Goal: Use online tool/utility: Utilize a website feature to perform a specific function

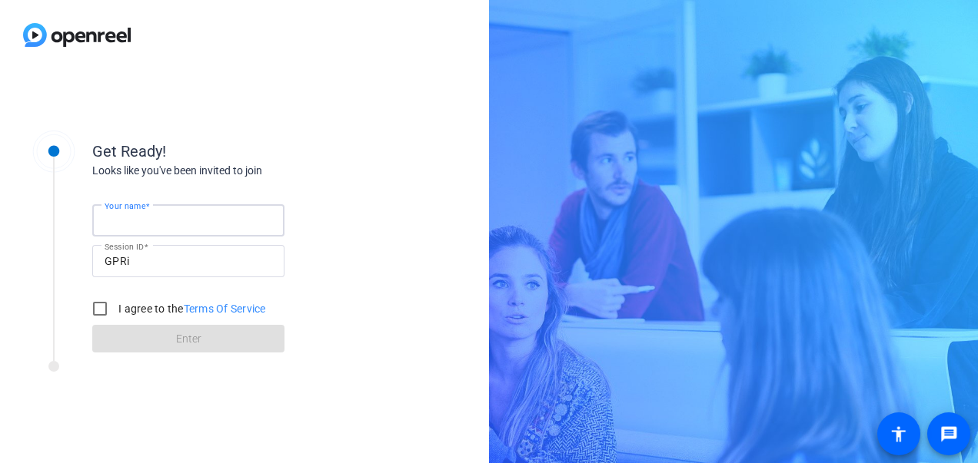
click at [204, 218] on input "Your name" at bounding box center [189, 220] width 168 height 18
type input "[PERSON_NAME]"
click at [99, 311] on input "I agree to the Terms Of Service" at bounding box center [100, 309] width 31 height 31
checkbox input "true"
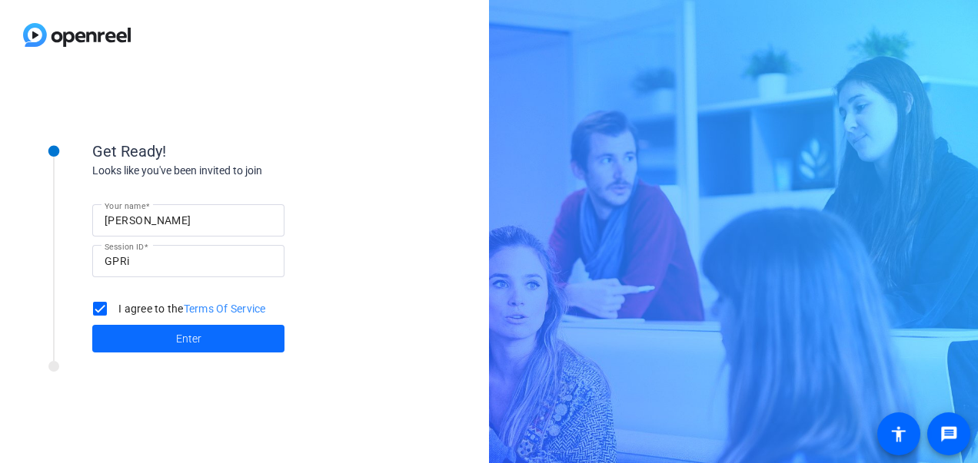
click at [137, 334] on span at bounding box center [188, 339] width 192 height 37
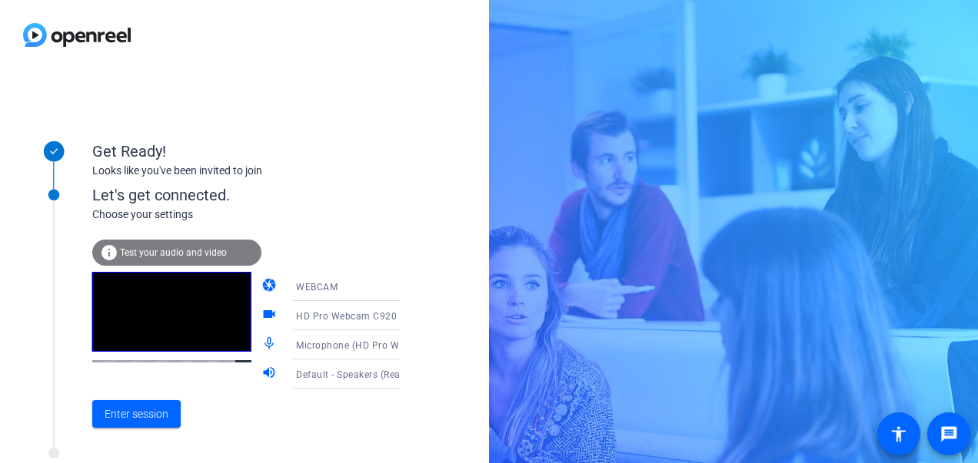
click at [182, 249] on span "Test your audio and video" at bounding box center [173, 252] width 107 height 11
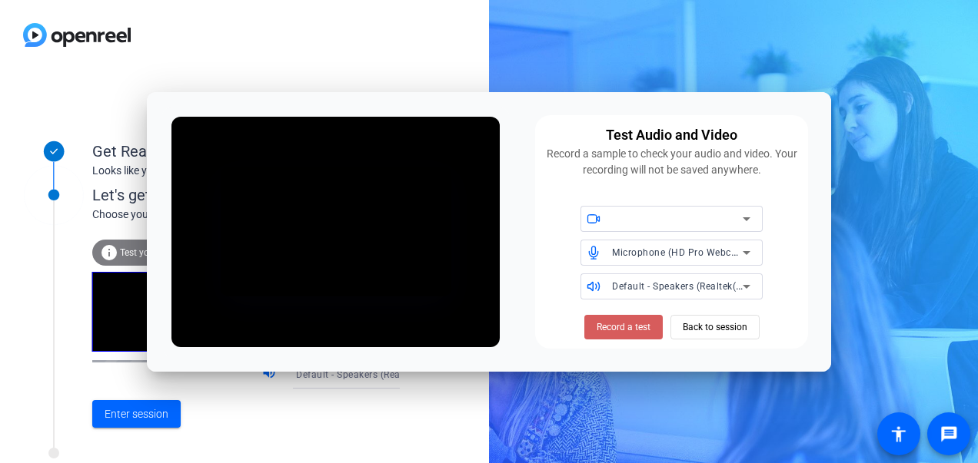
click at [642, 327] on span "Record a test" at bounding box center [623, 328] width 54 height 14
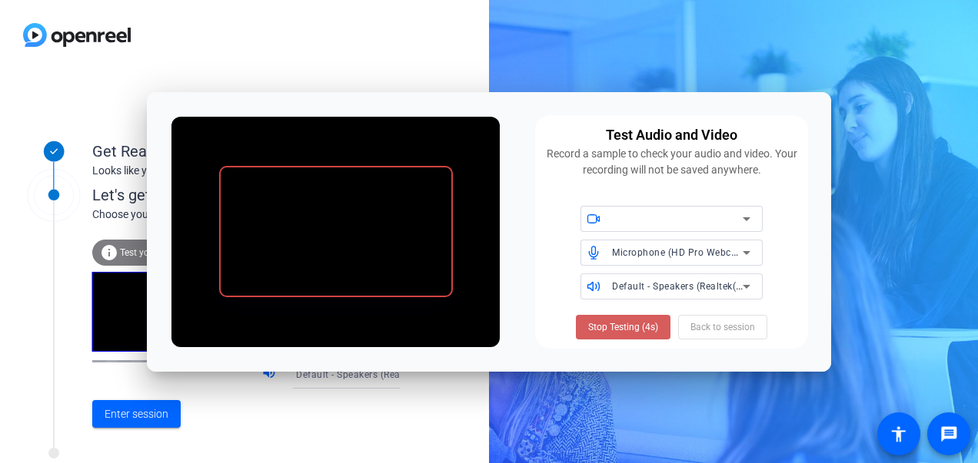
click at [628, 329] on span "Stop Testing (4s)" at bounding box center [623, 328] width 70 height 14
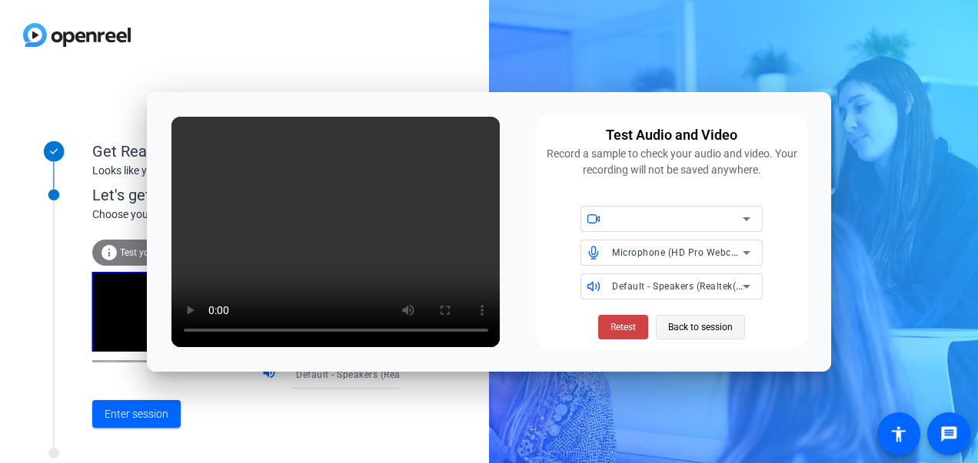
click at [720, 324] on span "Back to session" at bounding box center [700, 327] width 65 height 29
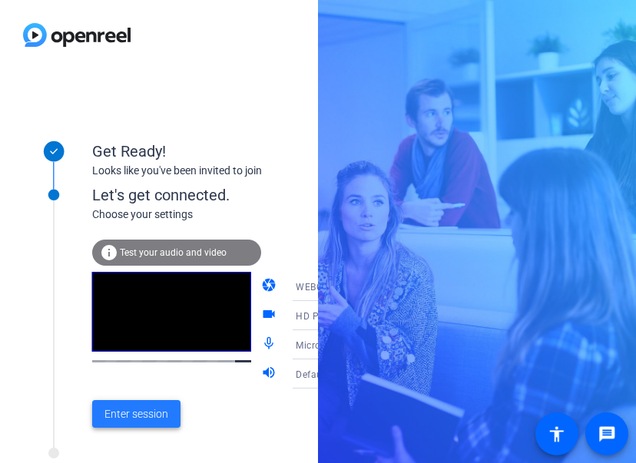
click at [133, 419] on span "Enter session" at bounding box center [137, 415] width 64 height 16
